Goal: Information Seeking & Learning: Learn about a topic

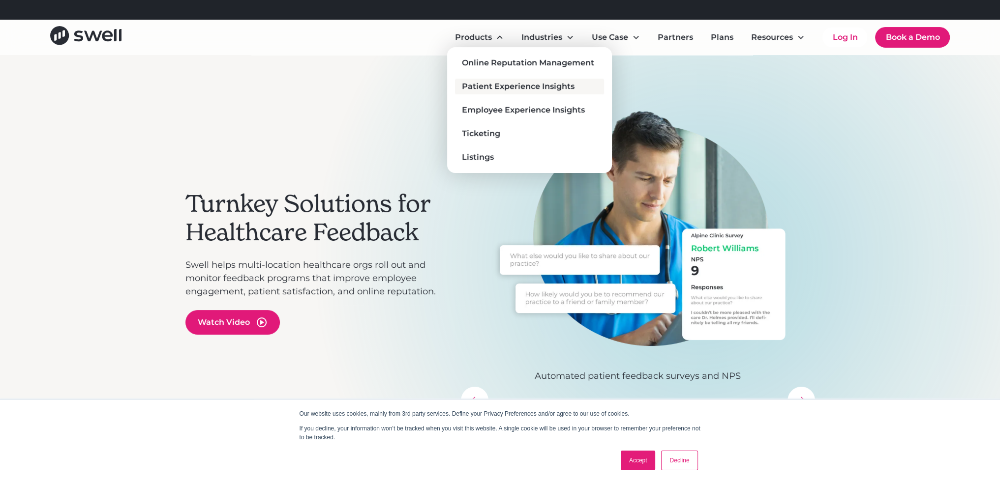
click at [504, 91] on div "Patient Experience Insights" at bounding box center [518, 87] width 113 height 12
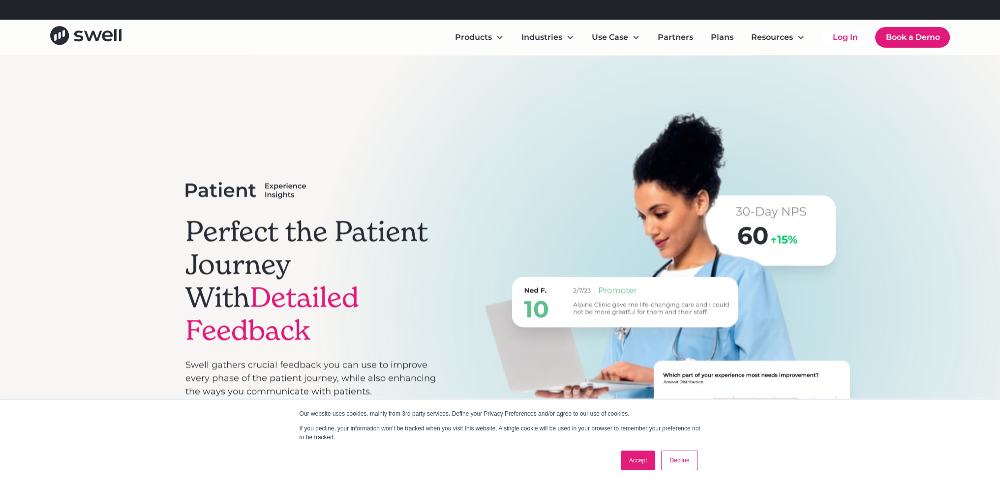
scroll to position [229, 0]
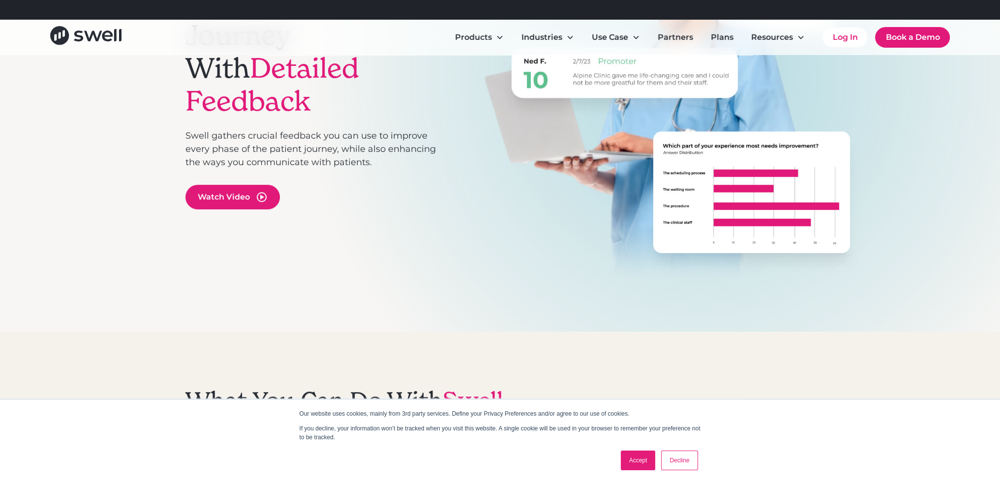
click at [646, 471] on div "Accept Decline" at bounding box center [659, 461] width 83 height 26
click at [637, 458] on link "Accept" at bounding box center [638, 461] width 35 height 20
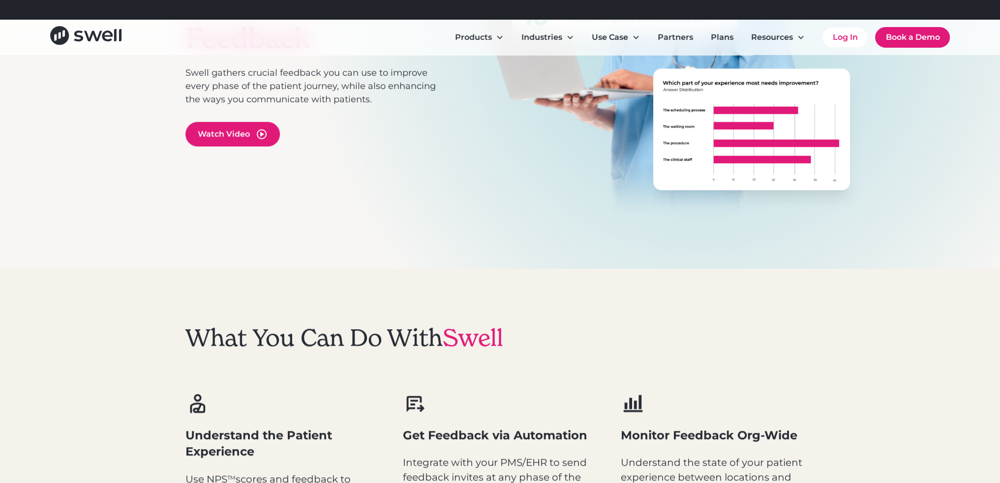
scroll to position [0, 0]
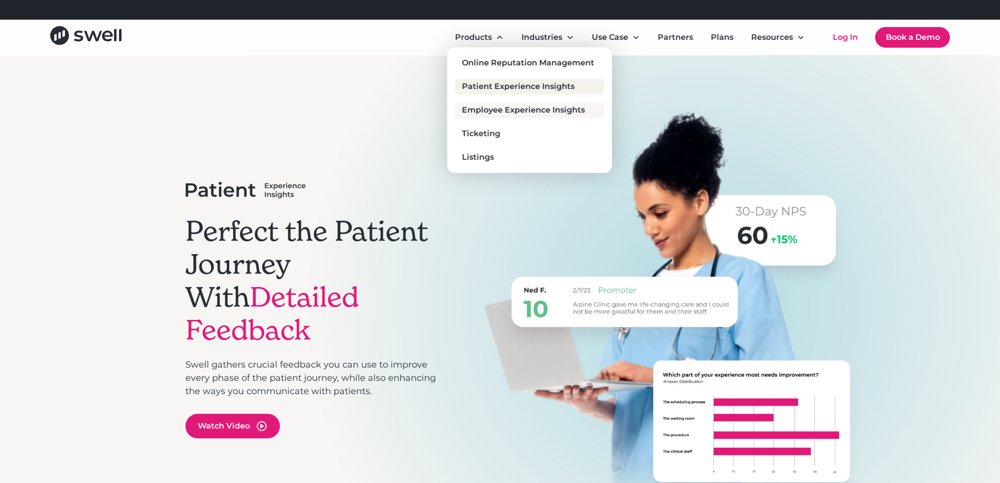
click at [501, 114] on div "Employee Experience Insights" at bounding box center [523, 110] width 123 height 12
